Goal: Transaction & Acquisition: Purchase product/service

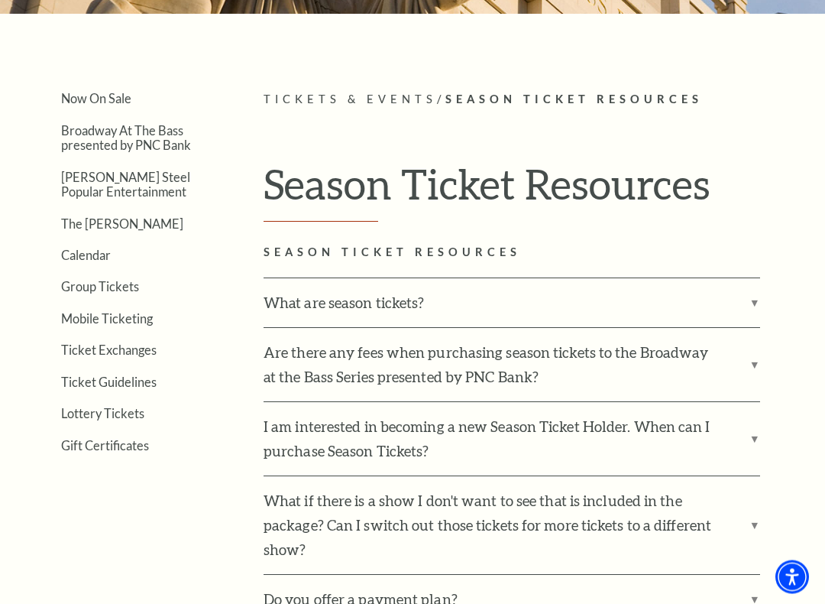
scroll to position [266, 0]
click at [135, 133] on link "Broadway At The Bass presented by PNC Bank" at bounding box center [126, 136] width 130 height 29
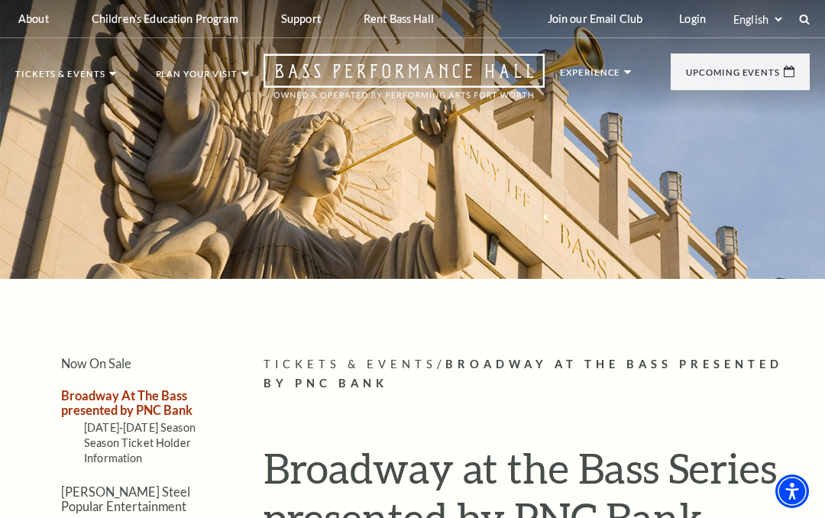
click at [115, 73] on ul "Tickets & Events Now On Sale Broadway At The Bass presented by PNC Bank [PERSON…" at bounding box center [131, 92] width 233 height 44
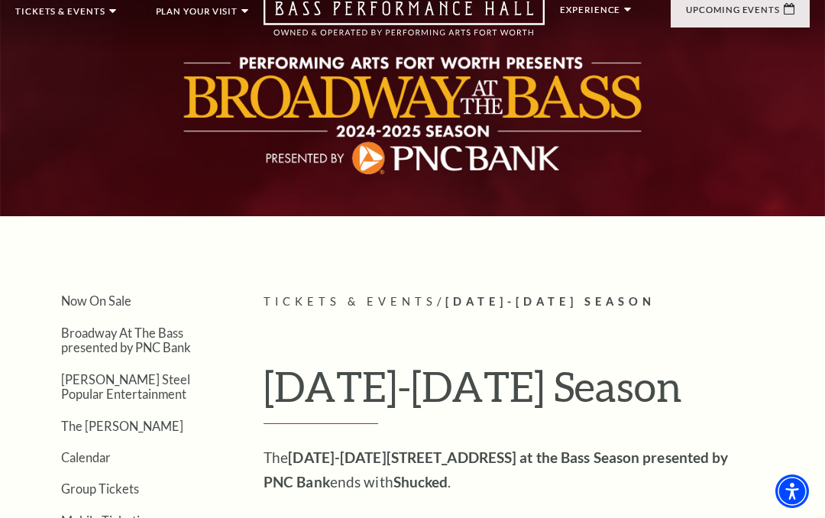
scroll to position [62, 0]
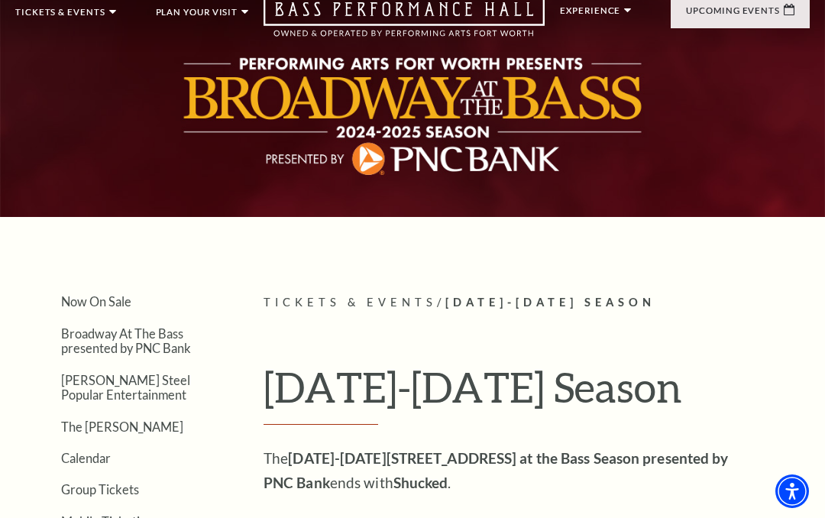
click at [146, 335] on link "Broadway At The Bass presented by PNC Bank" at bounding box center [126, 340] width 130 height 29
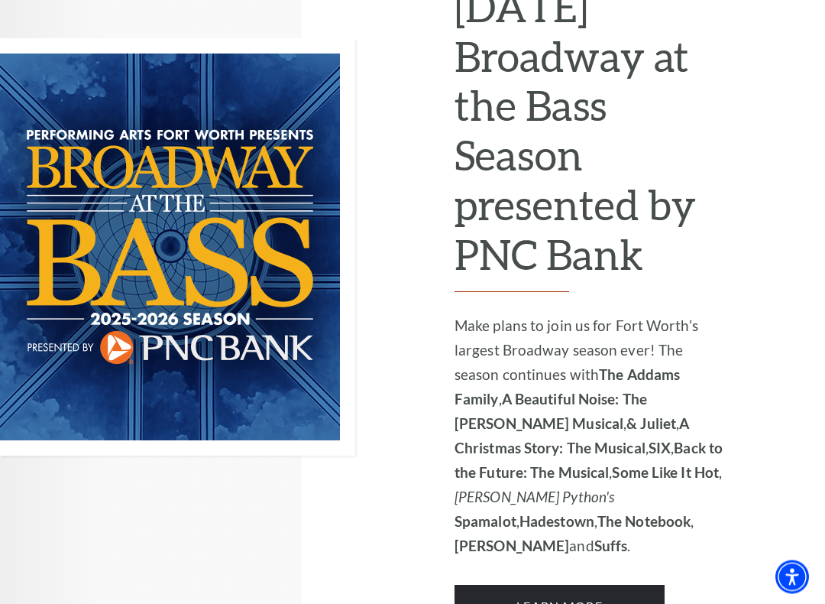
scroll to position [1107, 0]
click at [627, 517] on link "Learn More" at bounding box center [560, 605] width 210 height 43
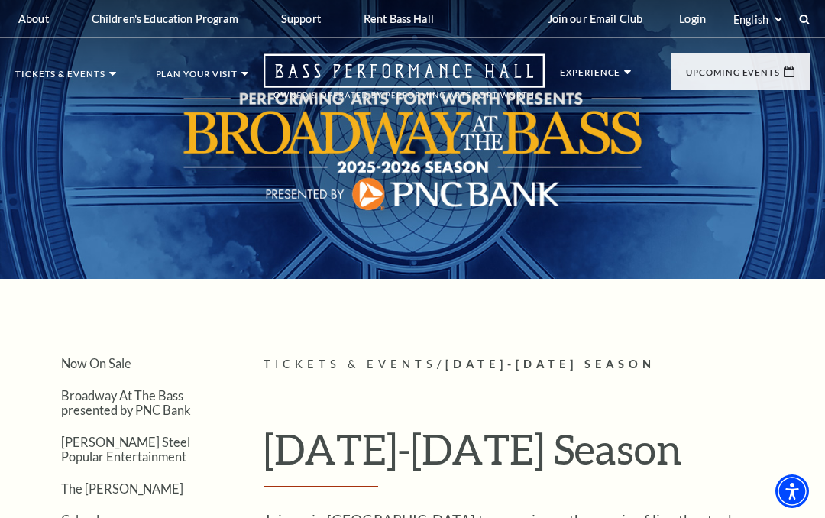
click at [102, 360] on link "Now On Sale" at bounding box center [96, 363] width 70 height 15
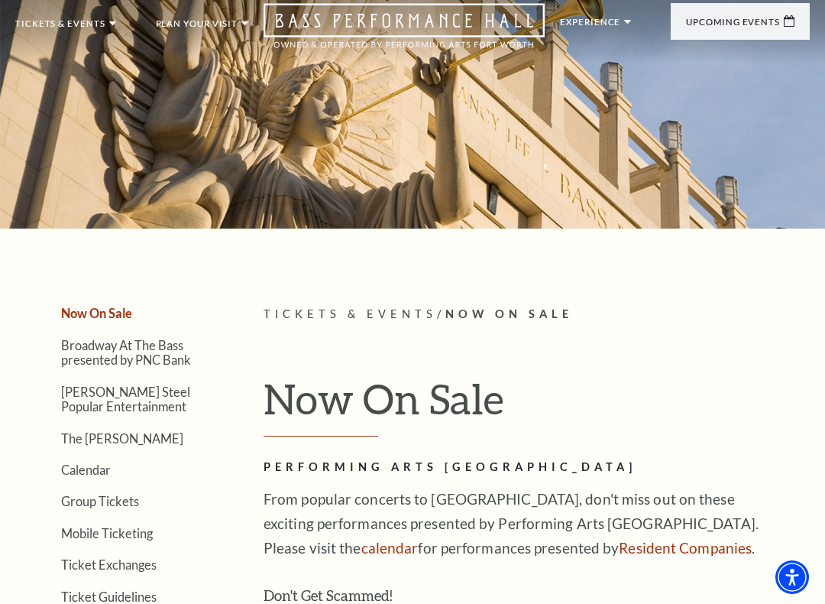
scroll to position [53, 0]
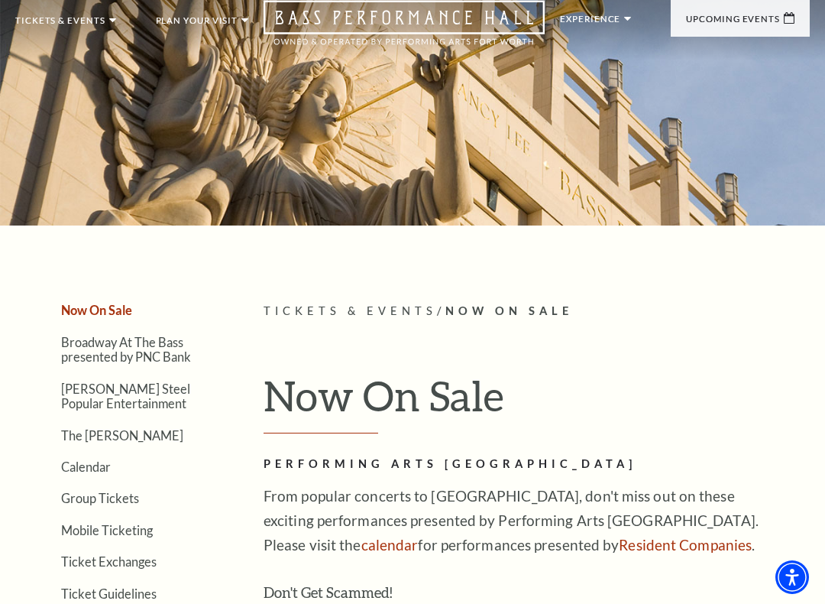
click at [139, 346] on link "Broadway At The Bass presented by PNC Bank" at bounding box center [126, 349] width 130 height 29
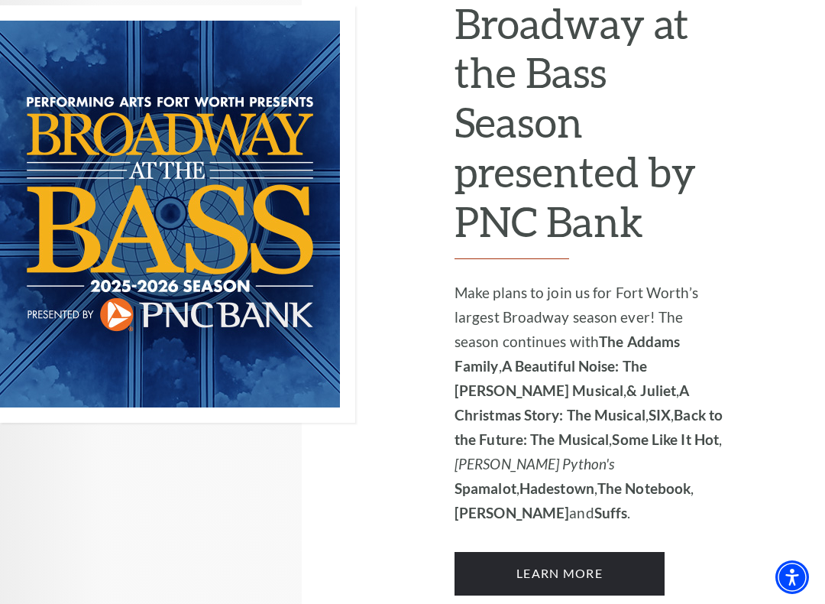
scroll to position [1148, 0]
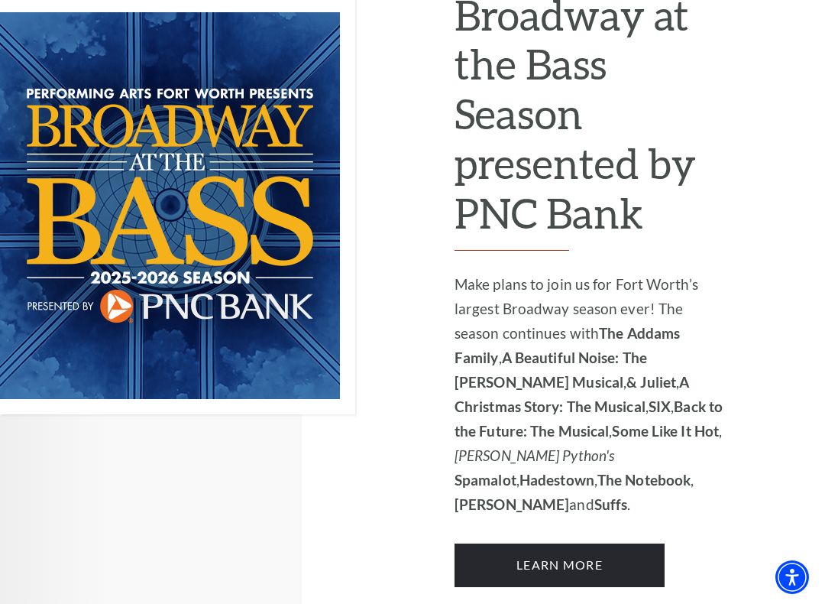
click at [633, 517] on link "Learn More" at bounding box center [560, 564] width 210 height 43
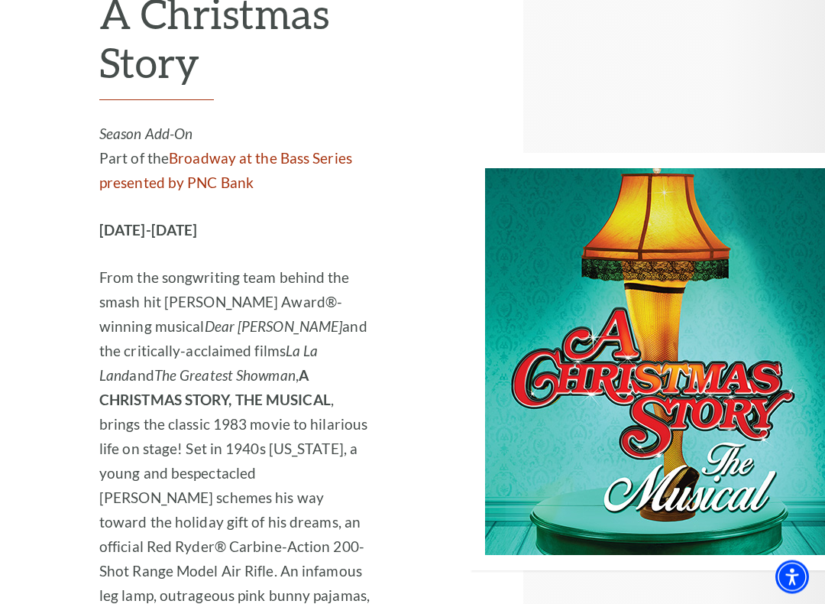
scroll to position [4459, 0]
click at [267, 149] on link "Broadway at the Bass Series presented by PNC Bank" at bounding box center [225, 170] width 253 height 42
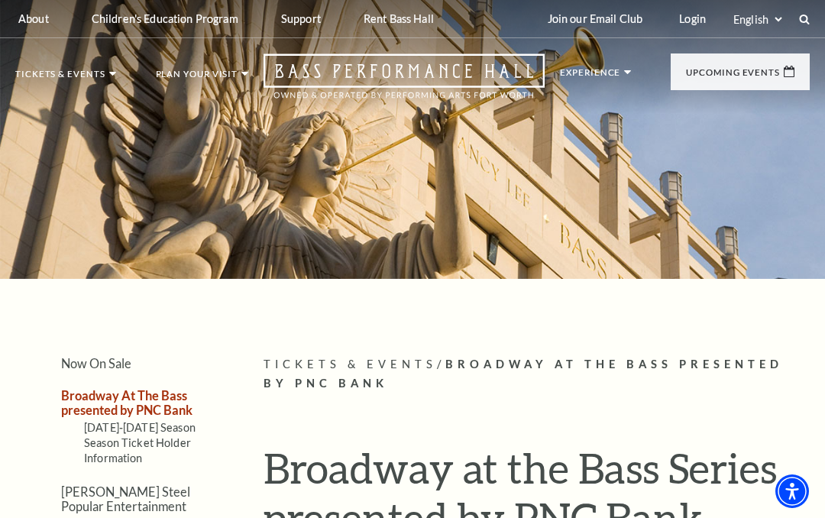
click at [123, 371] on link "Now On Sale" at bounding box center [96, 363] width 70 height 15
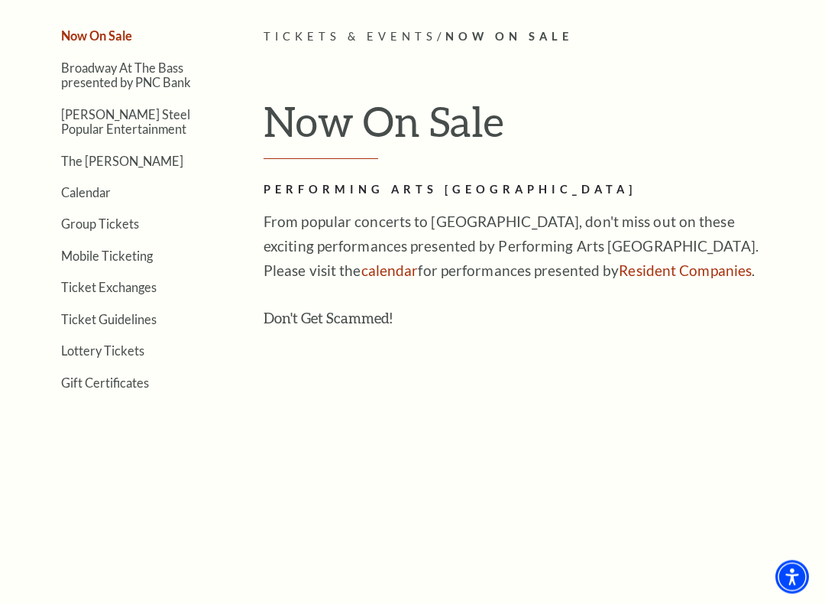
scroll to position [328, 0]
click at [161, 77] on link "Broadway At The Bass presented by PNC Bank" at bounding box center [126, 74] width 130 height 29
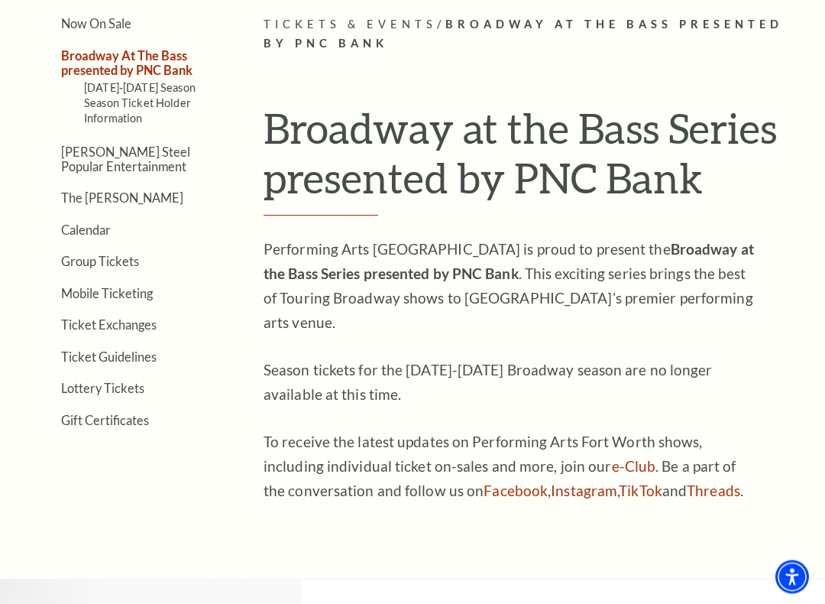
scroll to position [344, 0]
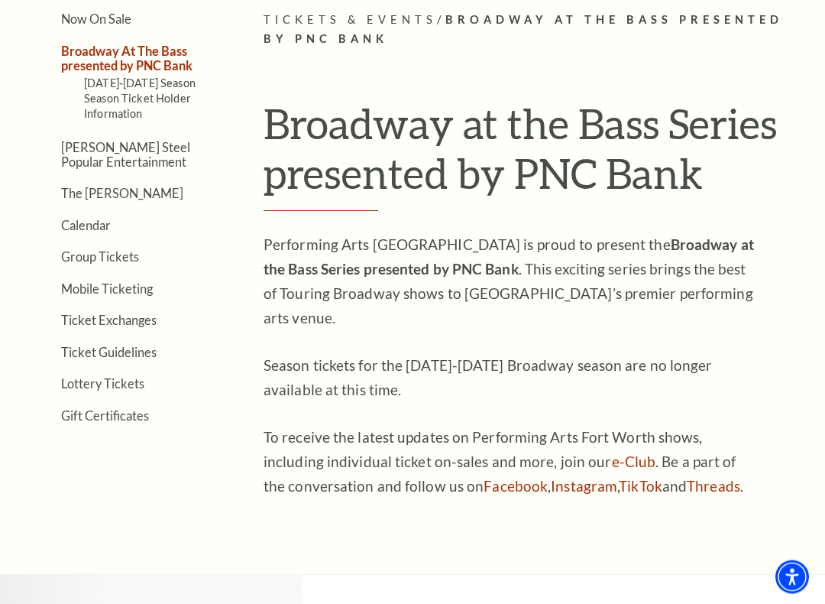
click at [801, 419] on article "Tickets & Events / Broadway At The Bass presented by PNC Bank Broadway at the B…" at bounding box center [537, 254] width 546 height 487
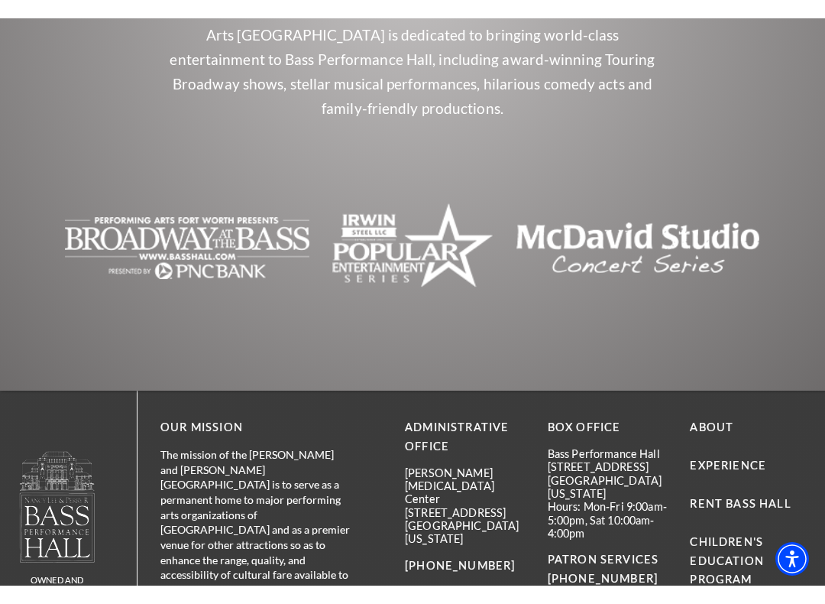
scroll to position [2015, 0]
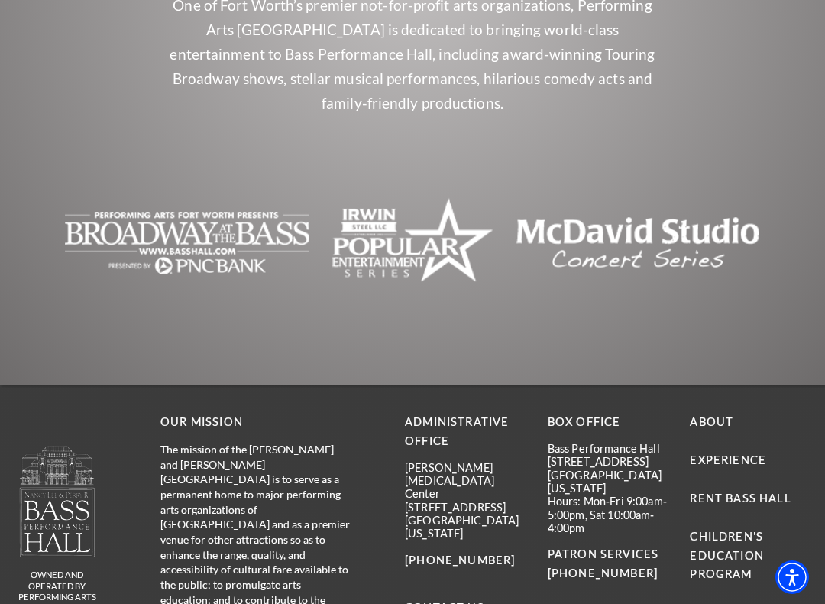
click at [597, 517] on p "SEASON TICKETS 817-212-4450" at bounding box center [608, 611] width 120 height 57
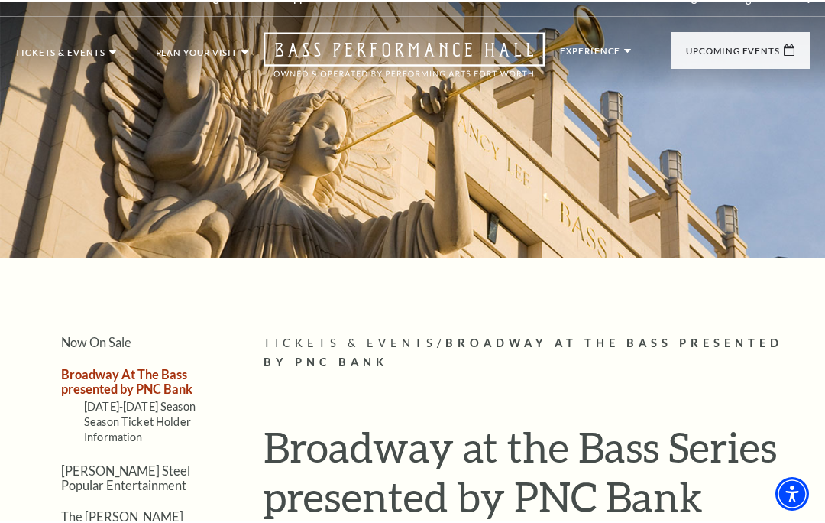
scroll to position [0, 0]
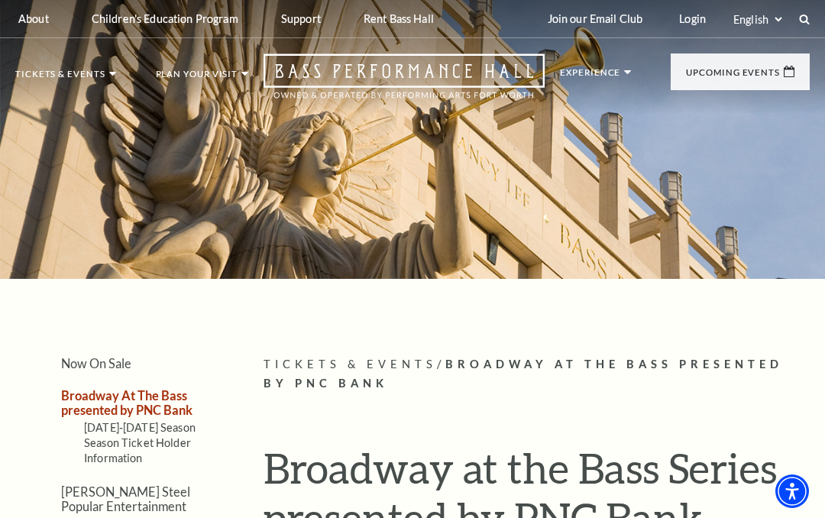
click at [799, 15] on icon at bounding box center [804, 19] width 11 height 11
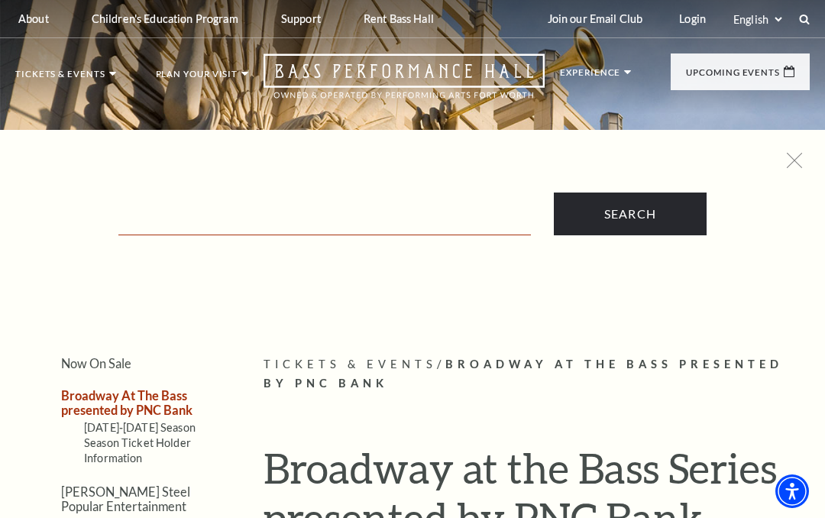
click at [197, 209] on input "Text field" at bounding box center [324, 219] width 413 height 31
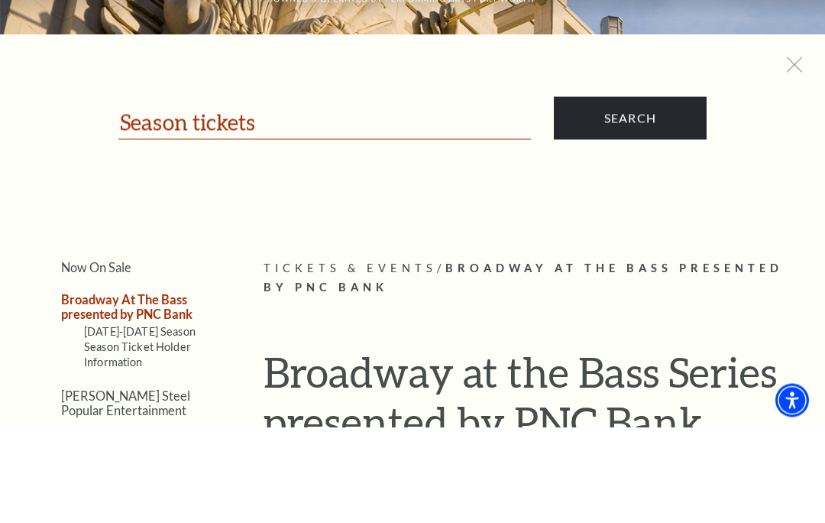
type input "Season tickets"
click at [641, 193] on input "Search" at bounding box center [630, 214] width 153 height 43
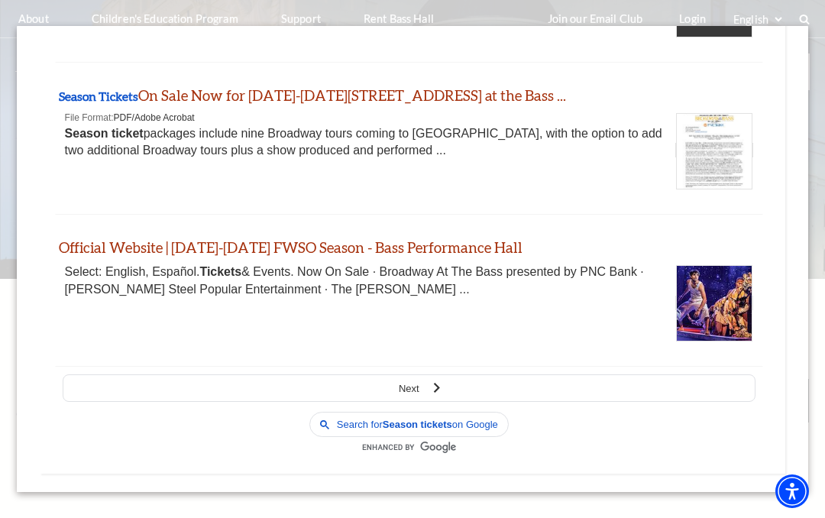
scroll to position [1219, 0]
click at [399, 87] on link "Season Tickets On Sale Now for [DATE]-[DATE][STREET_ADDRESS] at the Bass ..." at bounding box center [312, 96] width 507 height 18
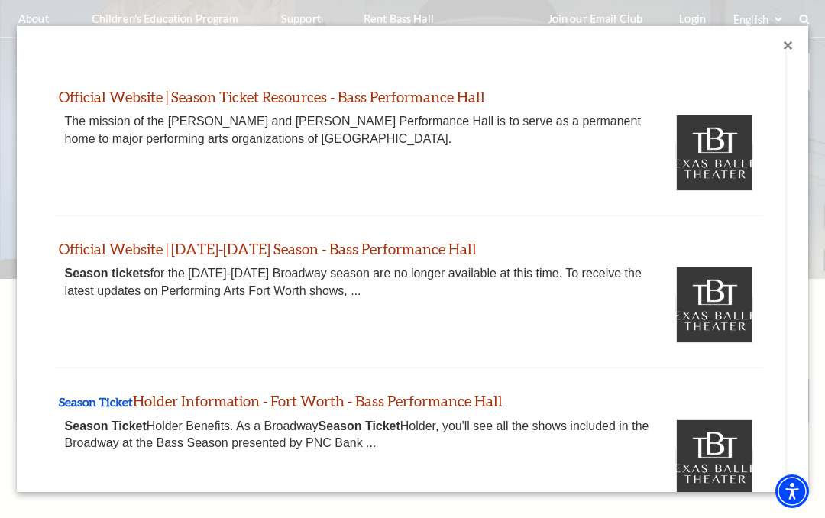
scroll to position [0, 0]
